Goal: Task Accomplishment & Management: Use online tool/utility

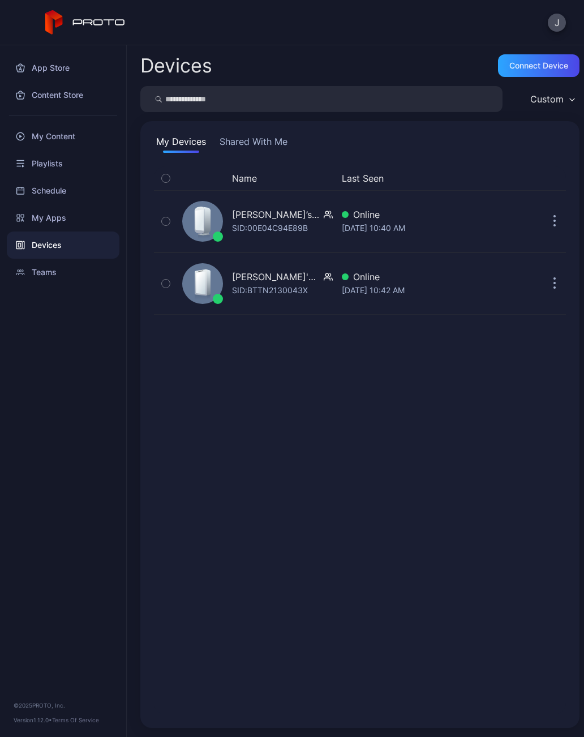
click at [271, 285] on div "SID: BTTN2130043X" at bounding box center [270, 291] width 76 height 14
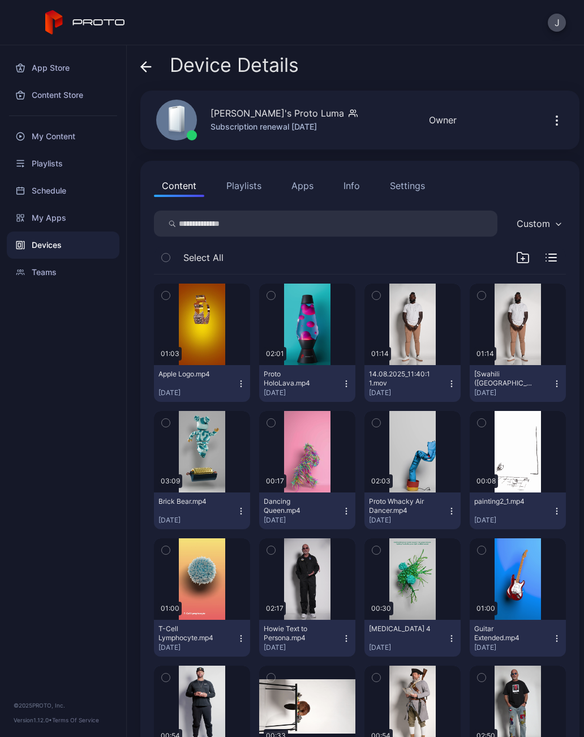
click at [523, 257] on icon "button" at bounding box center [523, 258] width 0 height 3
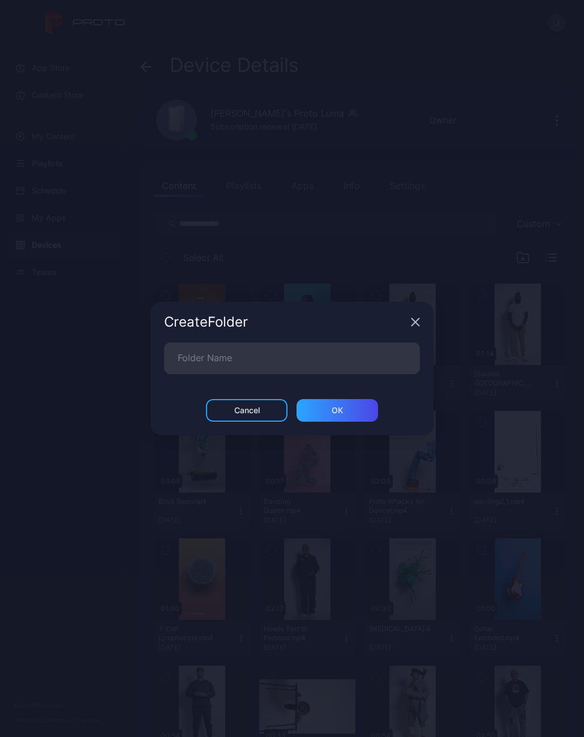
click at [410, 329] on div "Create Folder" at bounding box center [292, 322] width 283 height 41
click at [414, 309] on div "Create Folder" at bounding box center [292, 322] width 283 height 41
click at [413, 310] on div "Create Folder" at bounding box center [292, 322] width 283 height 41
click at [417, 327] on icon "button" at bounding box center [415, 322] width 9 height 9
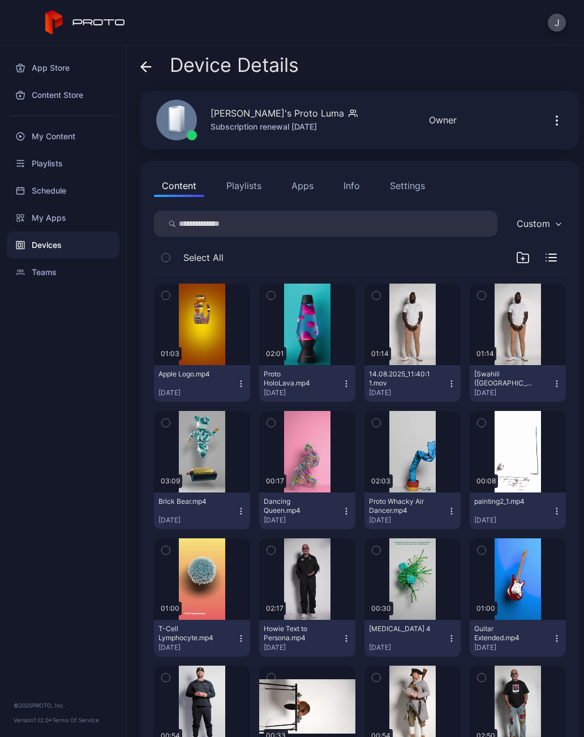
click at [558, 254] on div "Select All" at bounding box center [360, 260] width 412 height 29
click at [555, 258] on icon "button" at bounding box center [552, 258] width 7 height 0
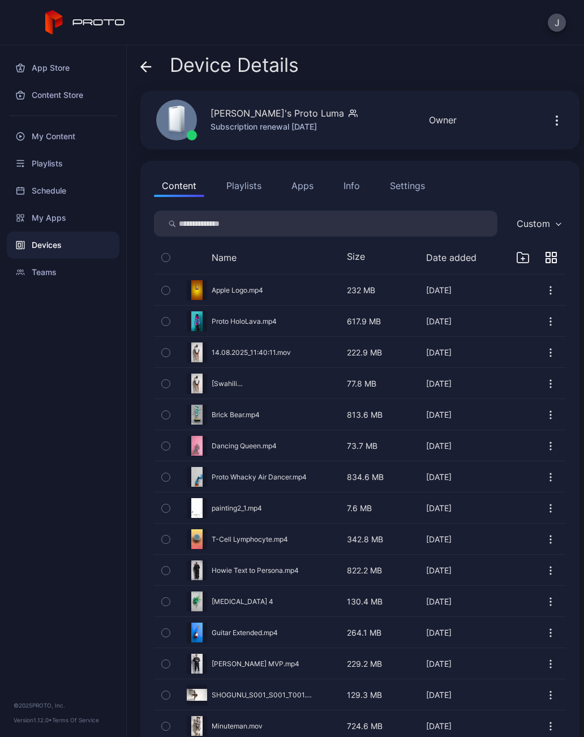
click at [554, 259] on icon "button" at bounding box center [555, 261] width 4 height 4
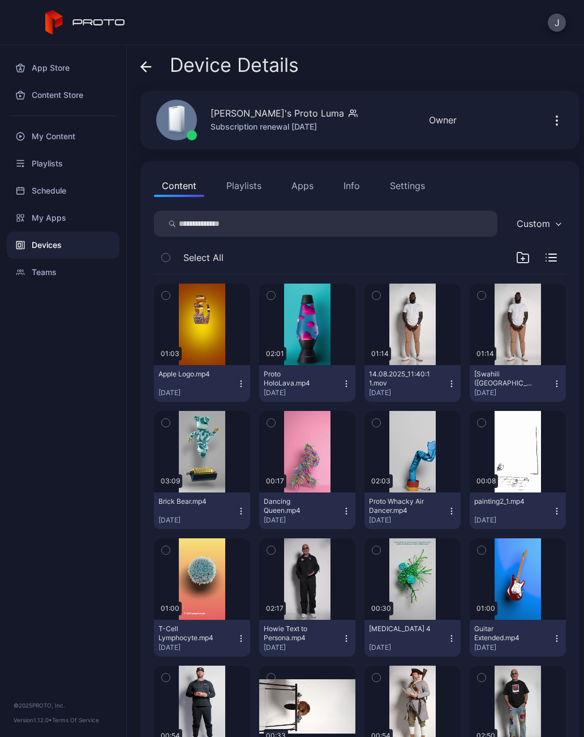
click at [559, 119] on icon "button" at bounding box center [557, 121] width 14 height 14
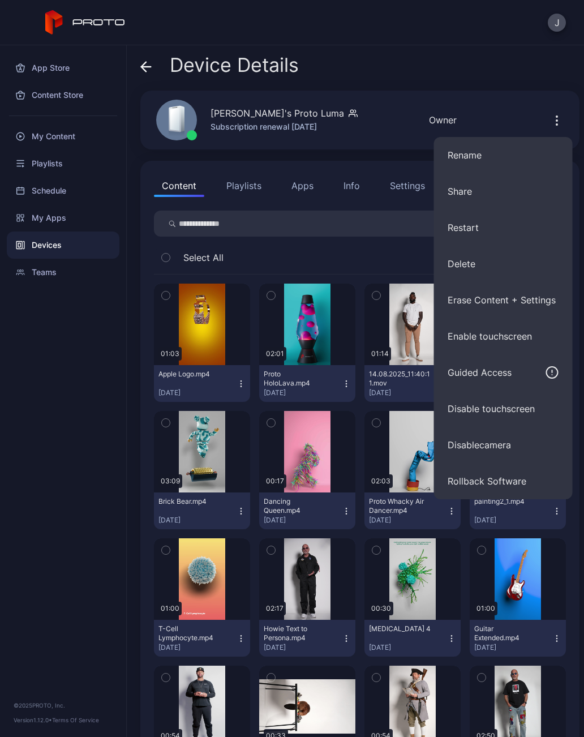
click at [557, 124] on icon "button" at bounding box center [556, 124] width 1 height 1
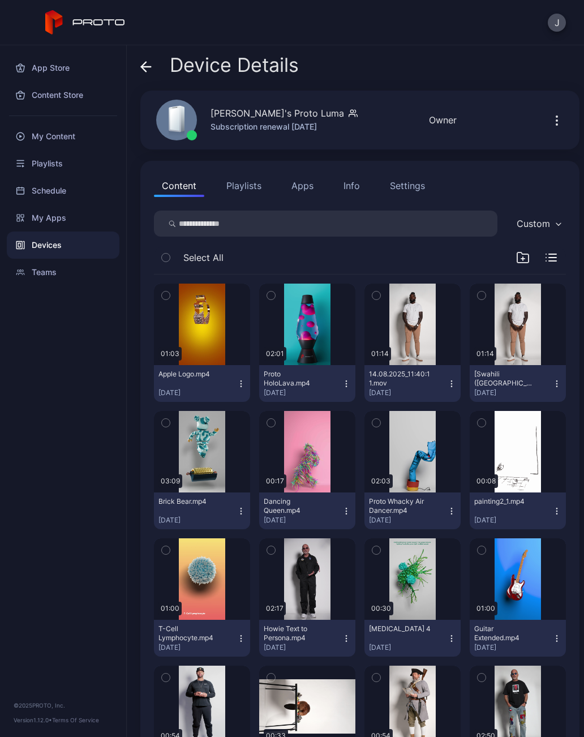
click at [253, 195] on button "Playlists" at bounding box center [244, 185] width 51 height 23
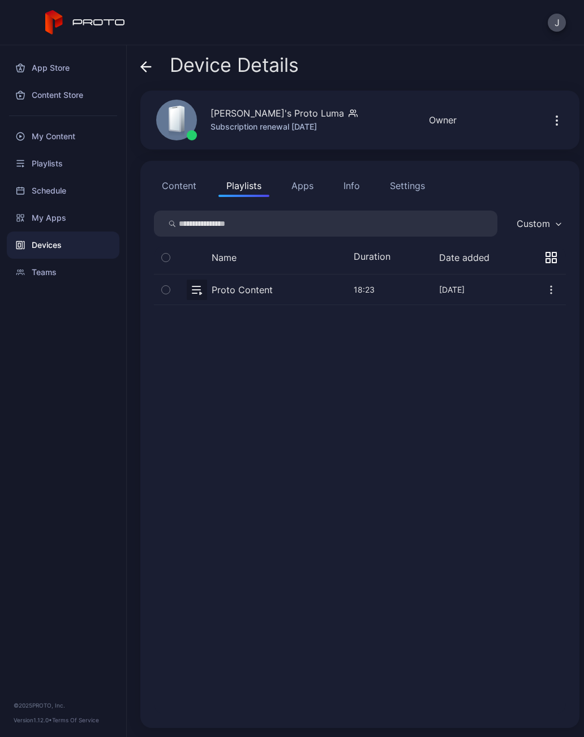
click at [310, 178] on button "Apps" at bounding box center [303, 185] width 38 height 23
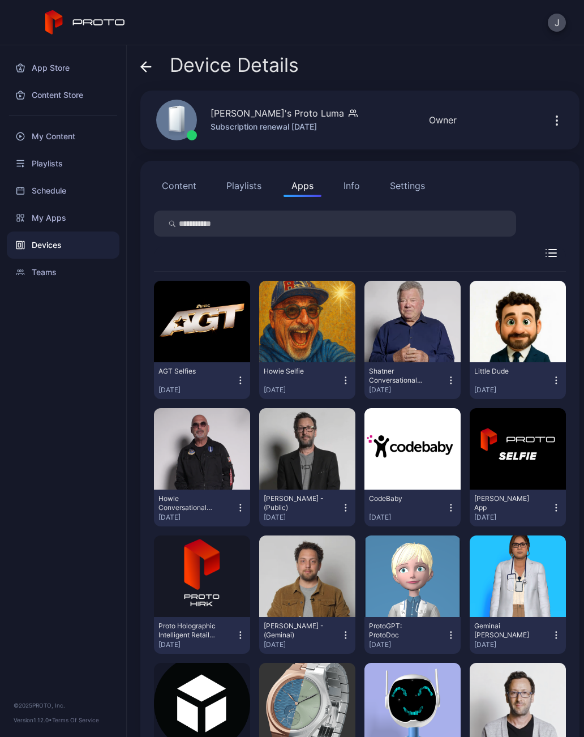
click at [350, 193] on button "Info" at bounding box center [352, 185] width 32 height 23
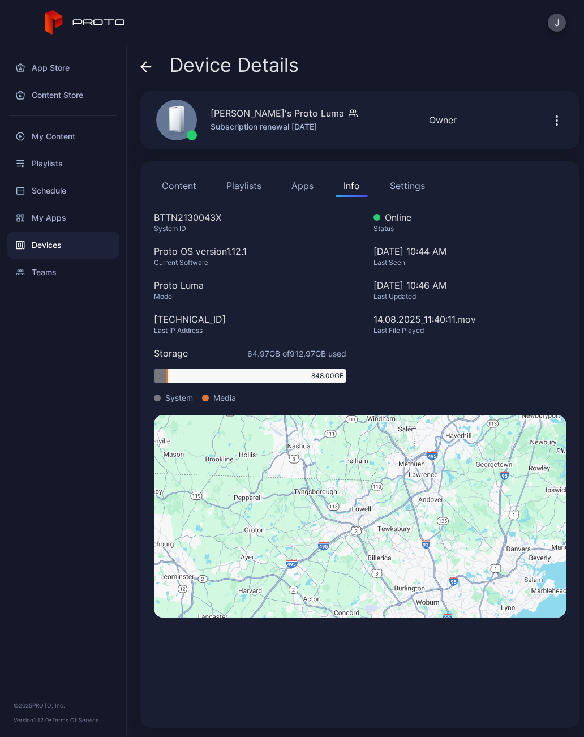
click at [409, 184] on div "Settings" at bounding box center [407, 186] width 35 height 14
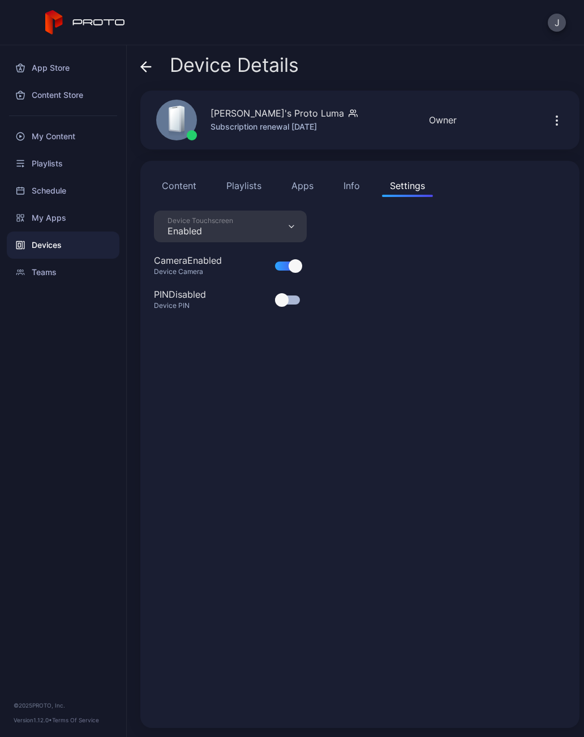
click at [173, 183] on button "Content" at bounding box center [179, 185] width 50 height 23
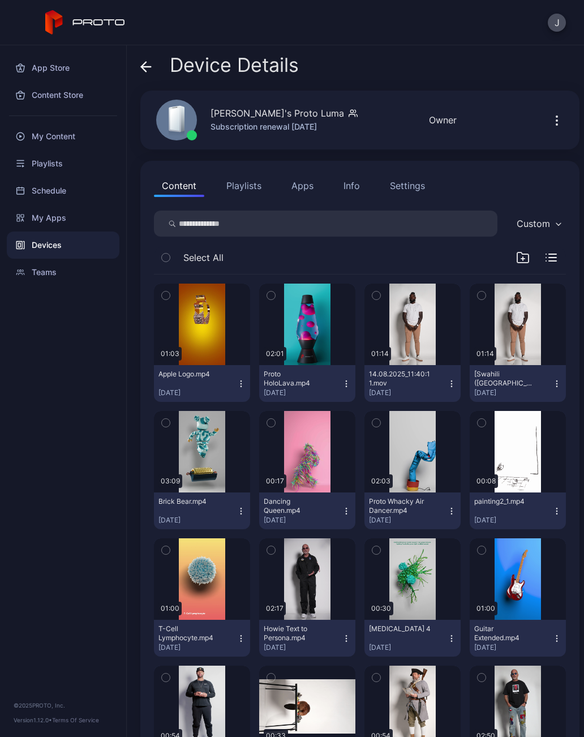
click at [429, 118] on div "Owner" at bounding box center [443, 120] width 28 height 14
click at [262, 121] on div "Subscription renewal [DATE]" at bounding box center [284, 127] width 147 height 14
click at [554, 112] on button "button" at bounding box center [557, 120] width 18 height 23
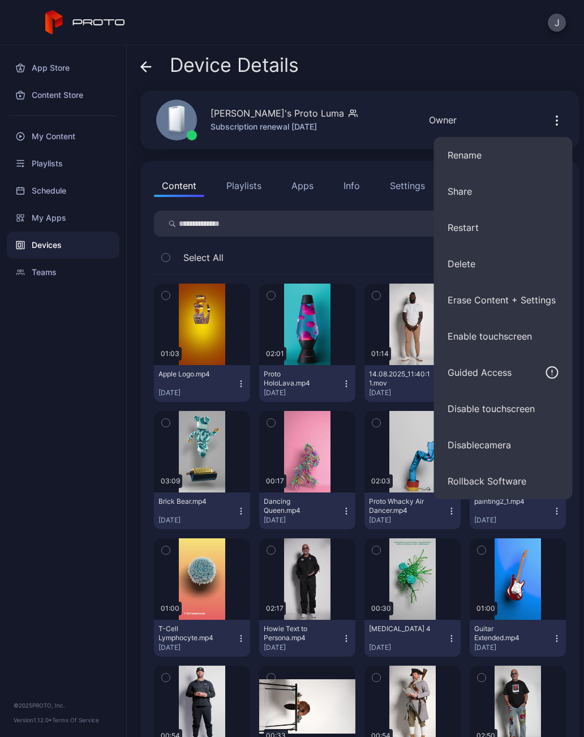
click at [153, 65] on div "Device Details" at bounding box center [219, 67] width 159 height 27
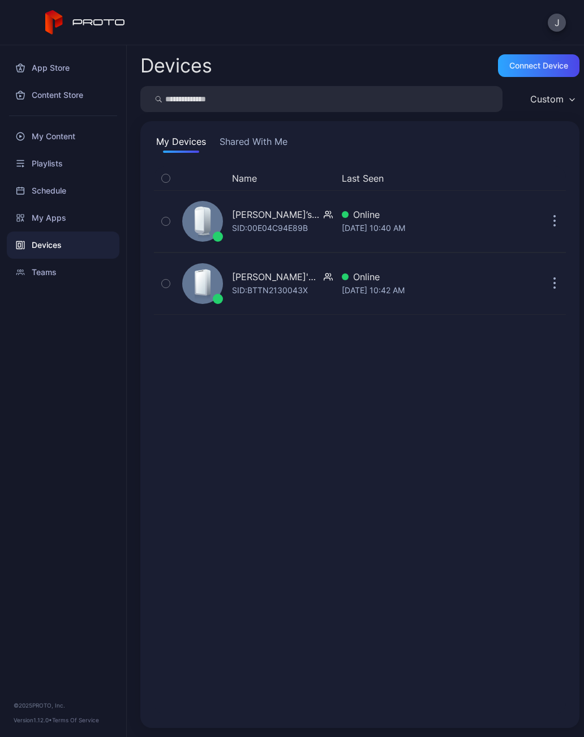
click at [67, 132] on div "My Content" at bounding box center [63, 136] width 113 height 27
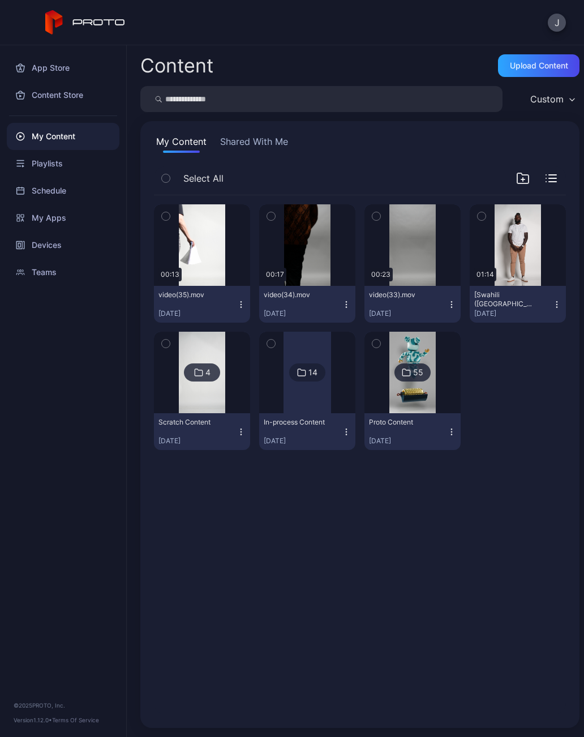
click at [551, 65] on div "Upload Content" at bounding box center [539, 65] width 58 height 9
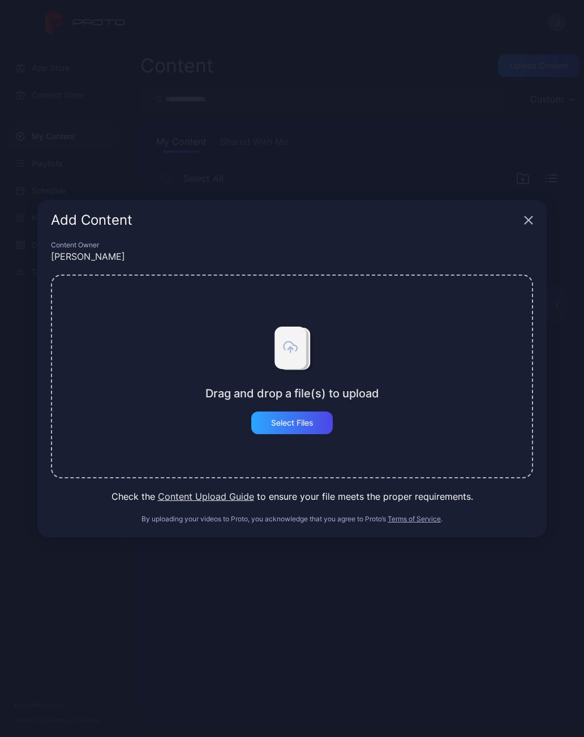
click at [323, 416] on div "Select Files" at bounding box center [292, 423] width 82 height 23
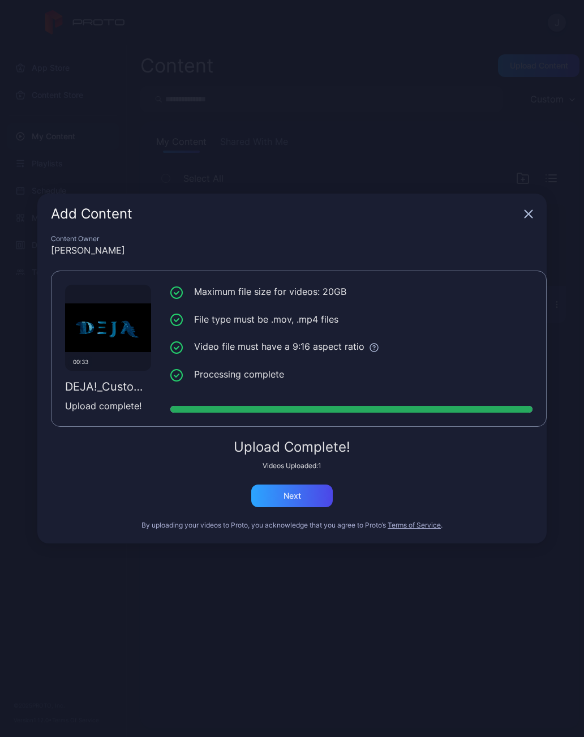
click at [318, 499] on div "Next" at bounding box center [292, 496] width 82 height 23
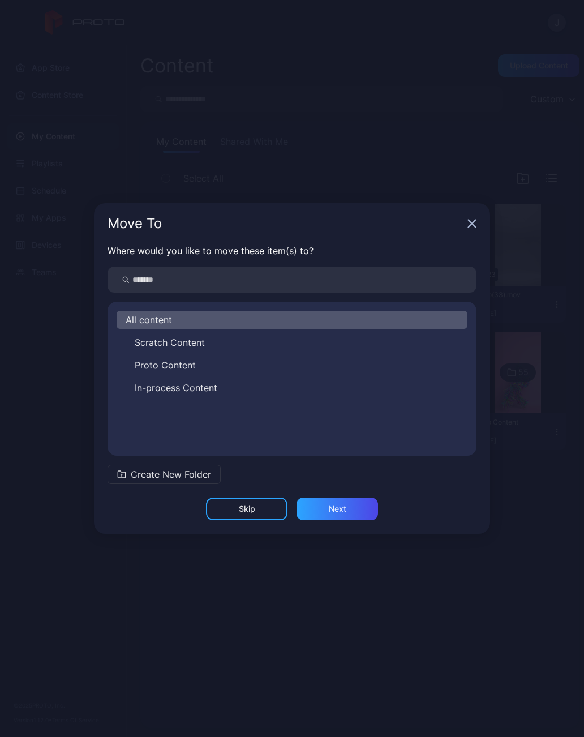
click at [173, 341] on span "Scratch Content" at bounding box center [170, 343] width 70 height 14
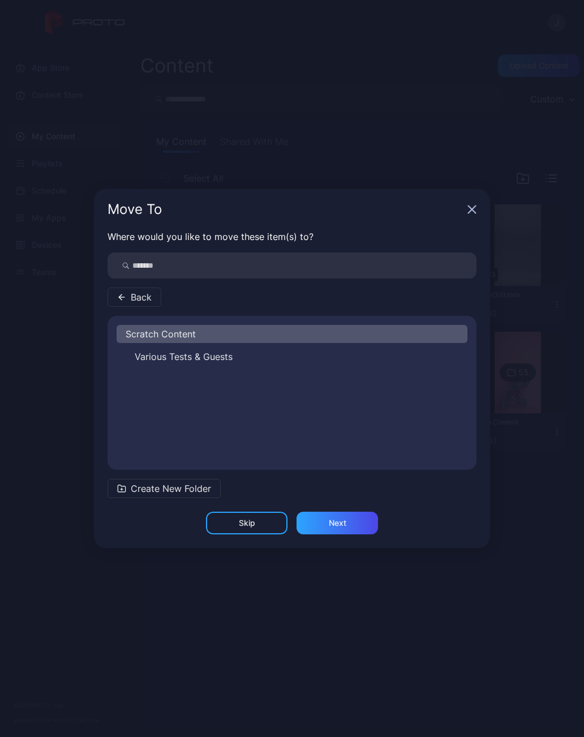
click at [350, 523] on div "Next" at bounding box center [338, 523] width 82 height 23
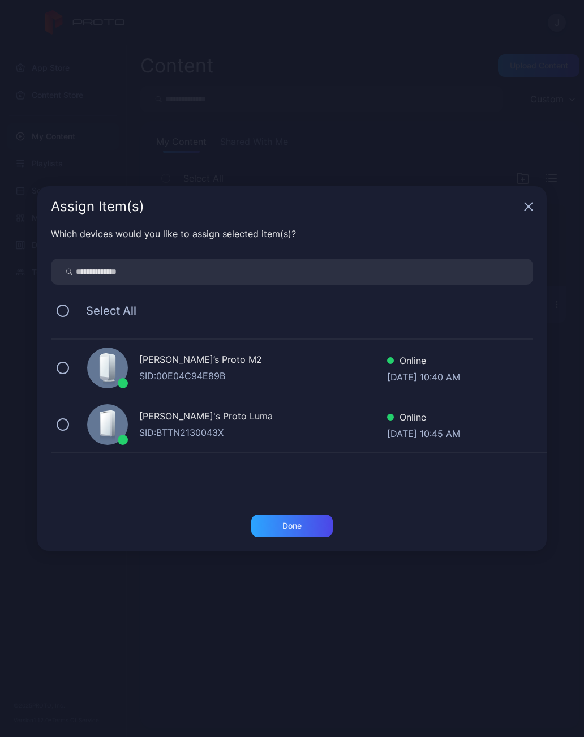
click at [62, 365] on button at bounding box center [63, 368] width 12 height 12
click at [67, 425] on button at bounding box center [63, 424] width 12 height 12
click at [290, 531] on div "Done" at bounding box center [292, 526] width 82 height 23
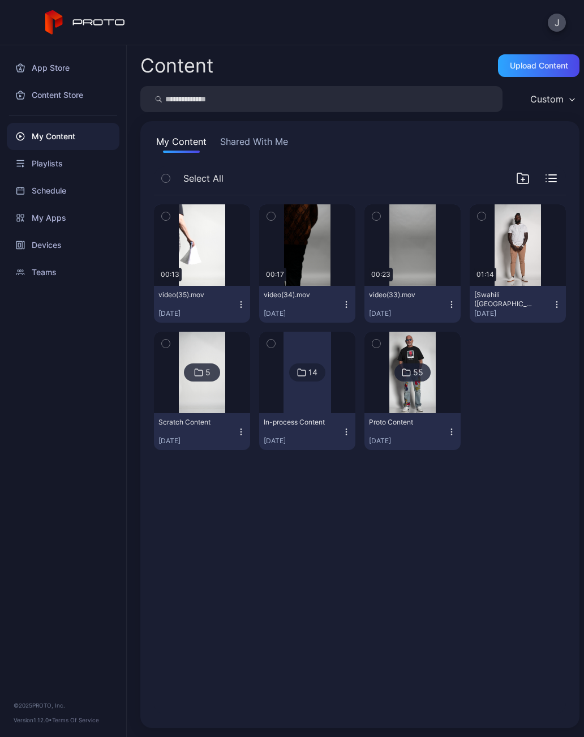
click at [51, 168] on div "Playlists" at bounding box center [63, 163] width 113 height 27
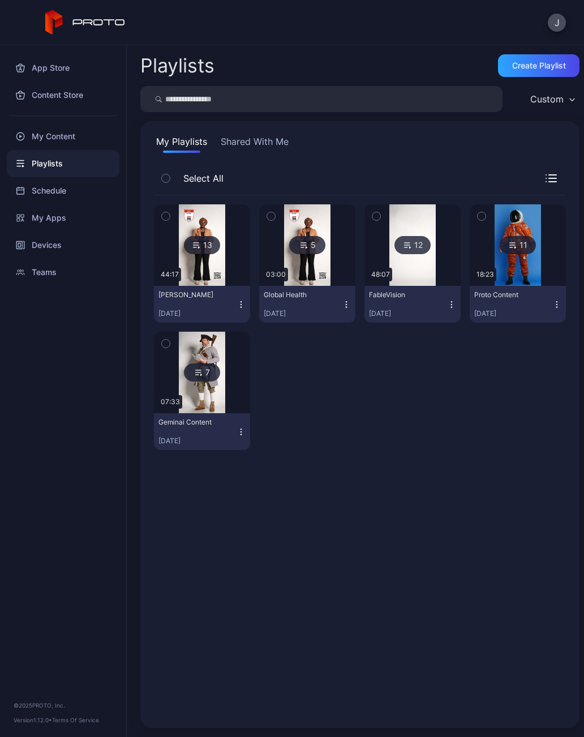
click at [63, 129] on div "My Content" at bounding box center [63, 136] width 113 height 27
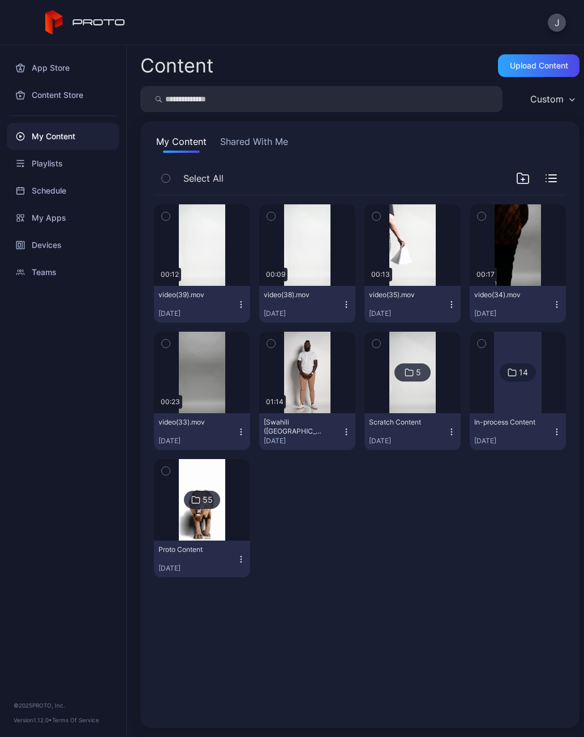
click at [555, 171] on div "Select All" at bounding box center [360, 180] width 412 height 29
click at [553, 172] on div at bounding box center [536, 179] width 41 height 14
click at [0, 0] on div "Preview" at bounding box center [0, 0] width 0 height 0
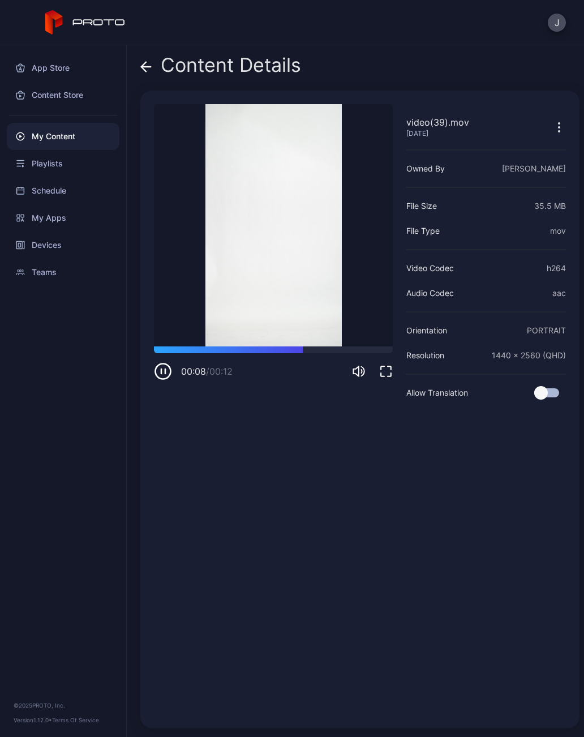
click at [165, 371] on icon "button" at bounding box center [165, 371] width 0 height 5
click at [77, 133] on div "My Content" at bounding box center [63, 136] width 113 height 27
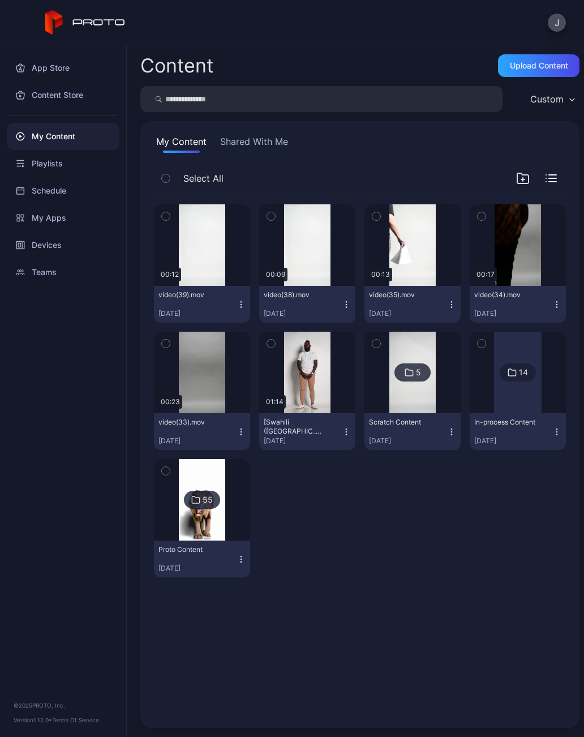
click at [169, 221] on icon "button" at bounding box center [166, 216] width 8 height 12
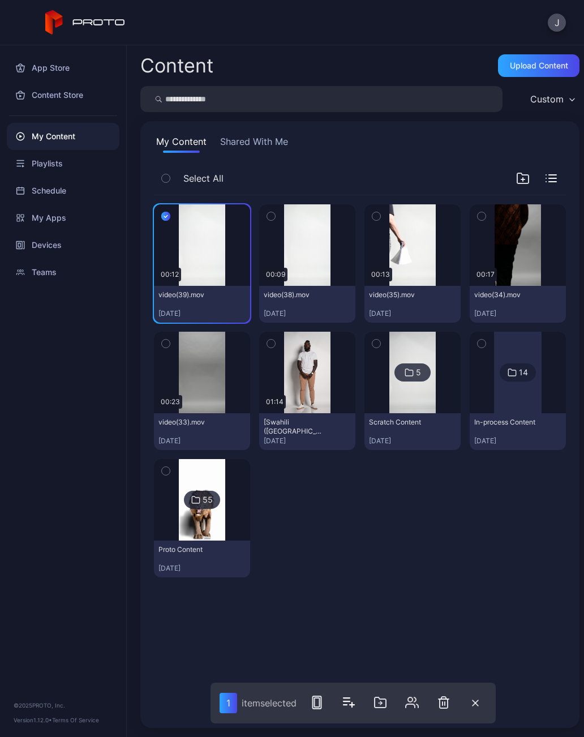
click at [270, 222] on icon "button" at bounding box center [271, 216] width 8 height 12
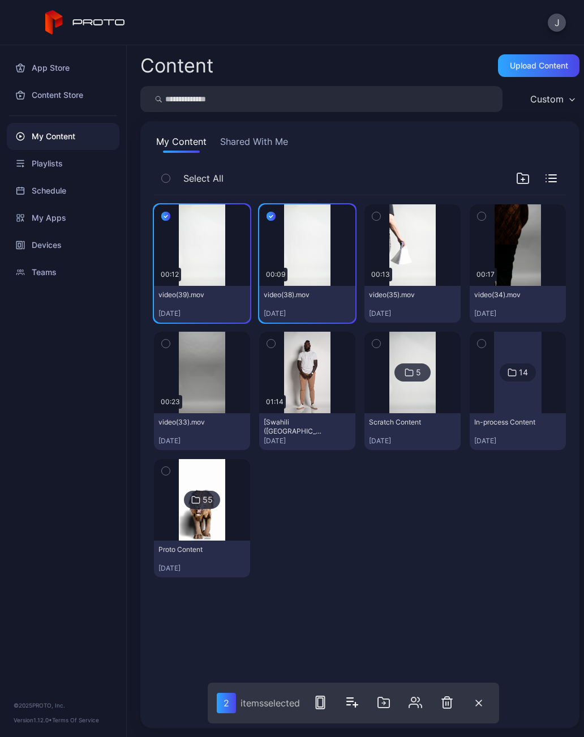
click at [521, 178] on icon "button" at bounding box center [523, 179] width 14 height 14
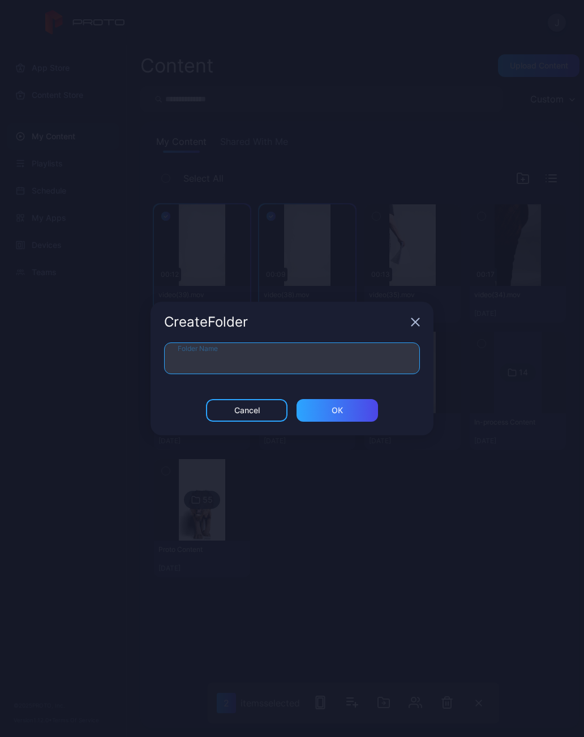
click at [277, 361] on input "Folder Name" at bounding box center [292, 358] width 256 height 32
type input "****"
click at [345, 400] on div "ОК" at bounding box center [338, 410] width 82 height 23
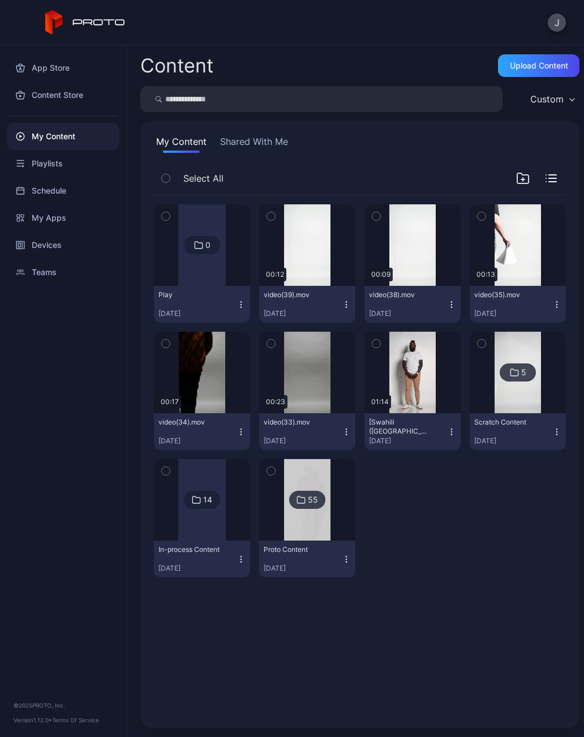
click at [234, 311] on div "[DATE]" at bounding box center [198, 313] width 78 height 9
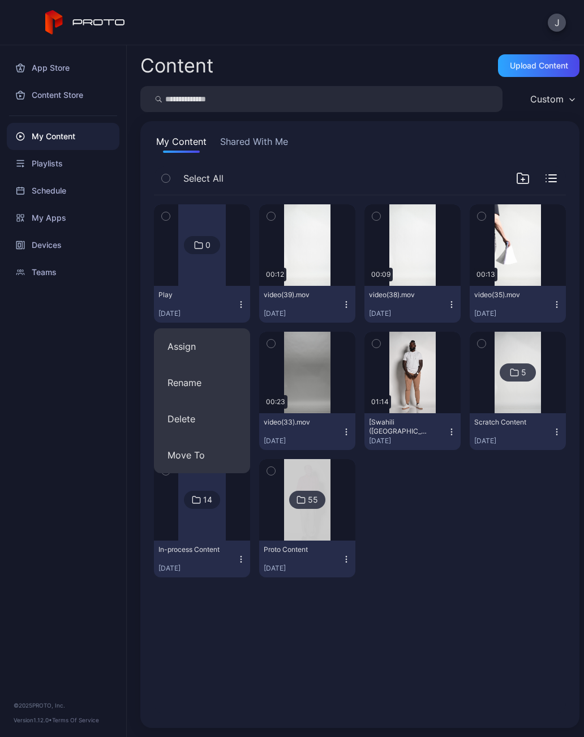
click at [207, 347] on button "Assign" at bounding box center [202, 346] width 96 height 36
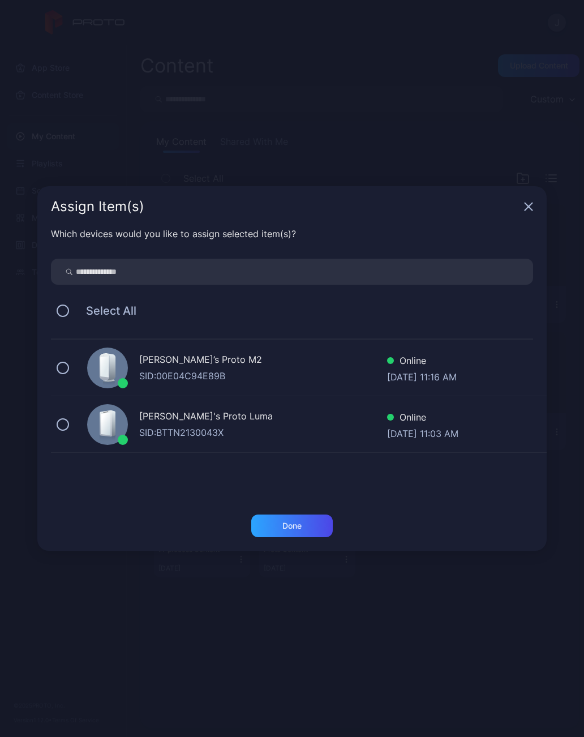
click at [76, 365] on div "[PERSON_NAME]’s Proto M2 SID: 00E04C94E89B Online [DATE] 11:16 AM" at bounding box center [299, 368] width 496 height 57
click at [294, 526] on div "Done" at bounding box center [291, 525] width 19 height 9
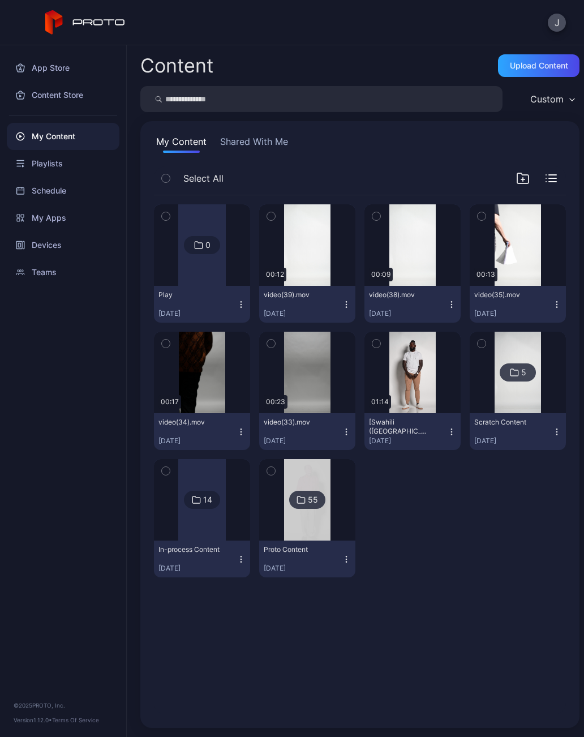
click at [195, 287] on button "Play [DATE]" at bounding box center [202, 304] width 96 height 37
click at [193, 285] on div at bounding box center [202, 245] width 48 height 82
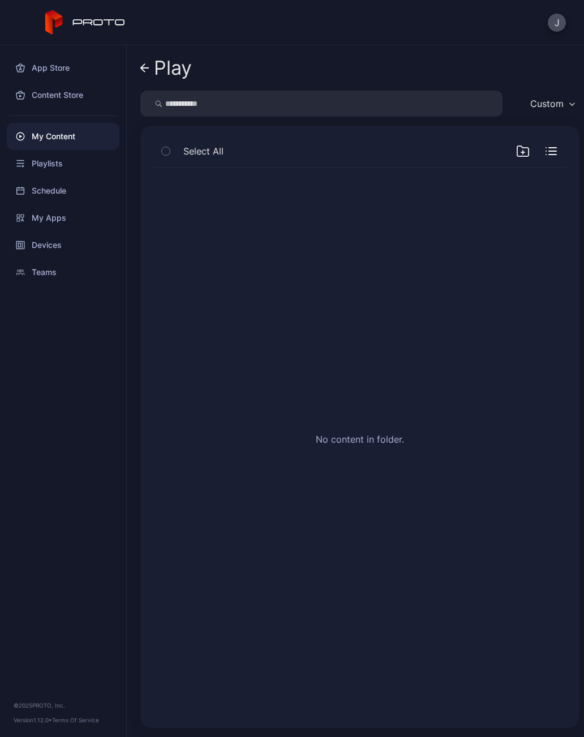
click at [60, 166] on div "Playlists" at bounding box center [63, 163] width 113 height 27
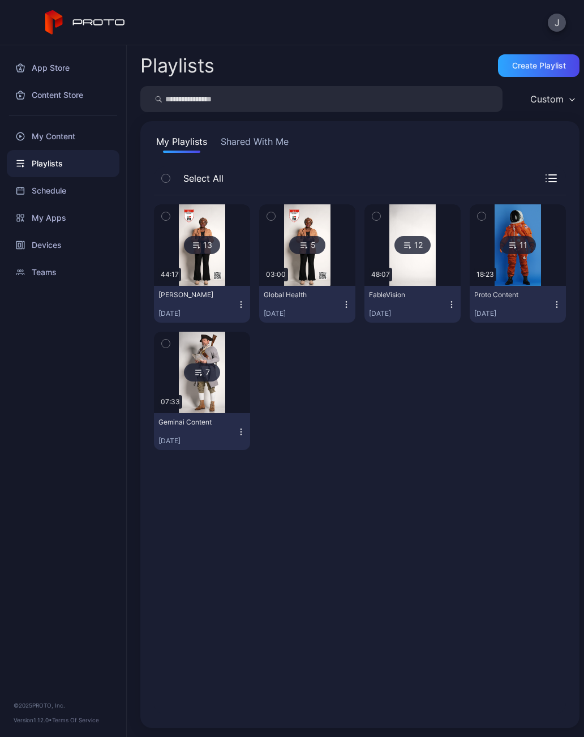
click at [72, 136] on div "My Content" at bounding box center [63, 136] width 113 height 27
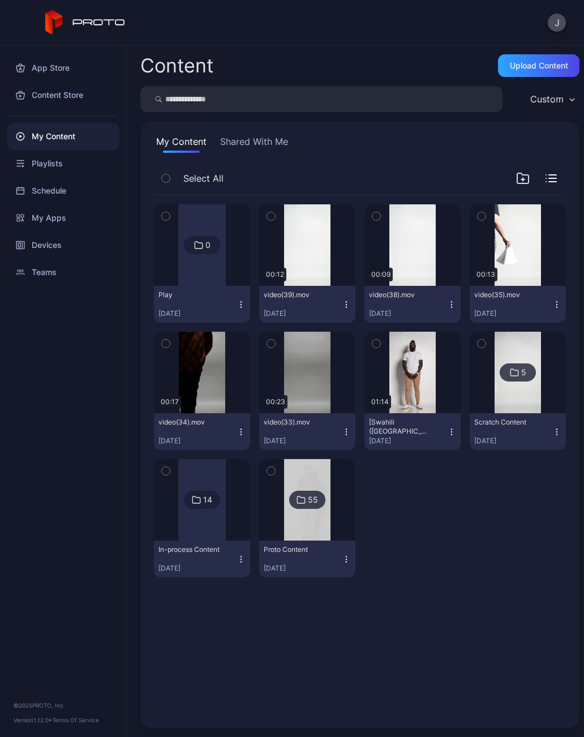
click at [272, 220] on icon "button" at bounding box center [271, 216] width 8 height 12
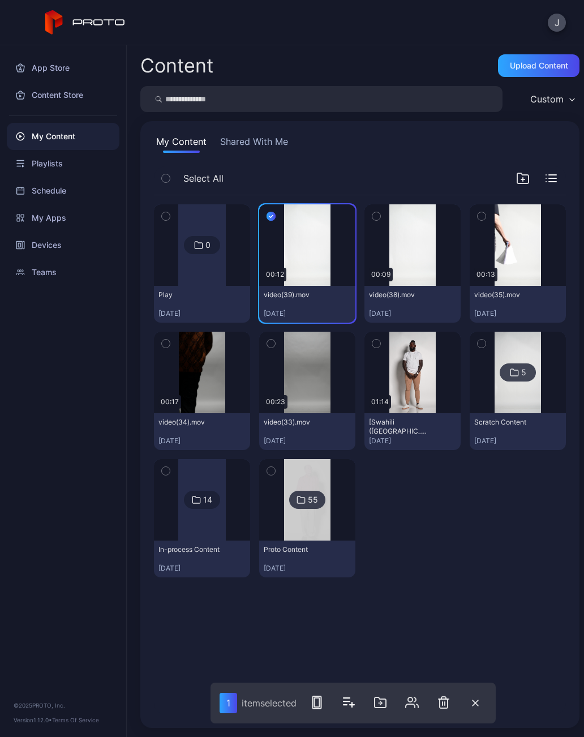
click at [385, 220] on button "button" at bounding box center [377, 216] width 24 height 24
click at [555, 182] on icon "button" at bounding box center [552, 182] width 7 height 0
